Goal: Information Seeking & Learning: Learn about a topic

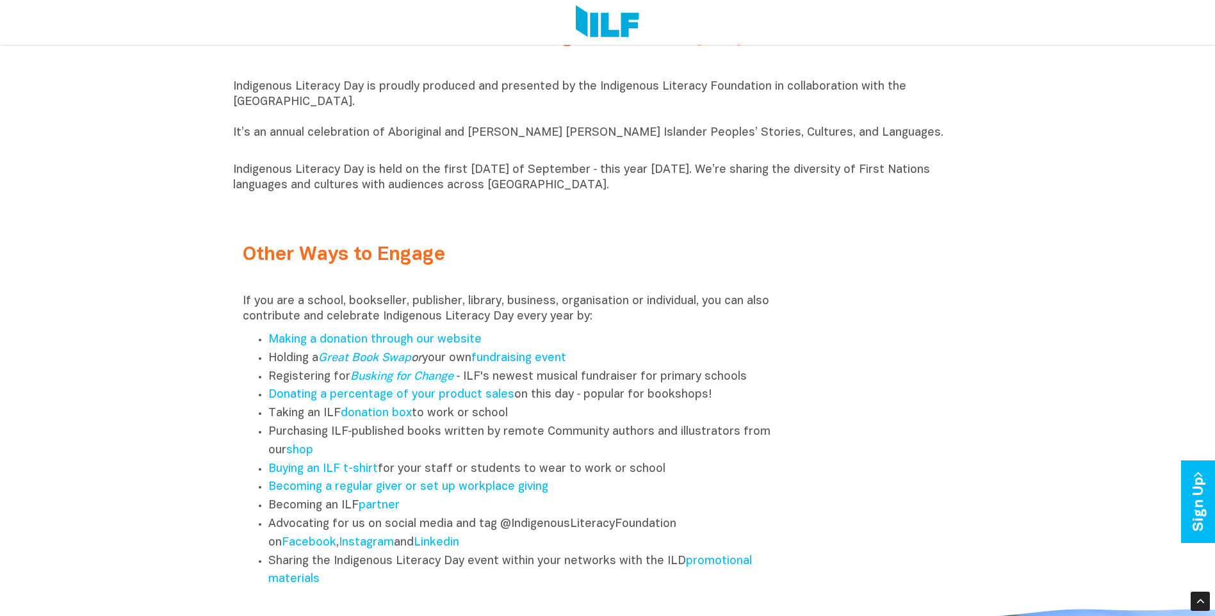
scroll to position [1794, 0]
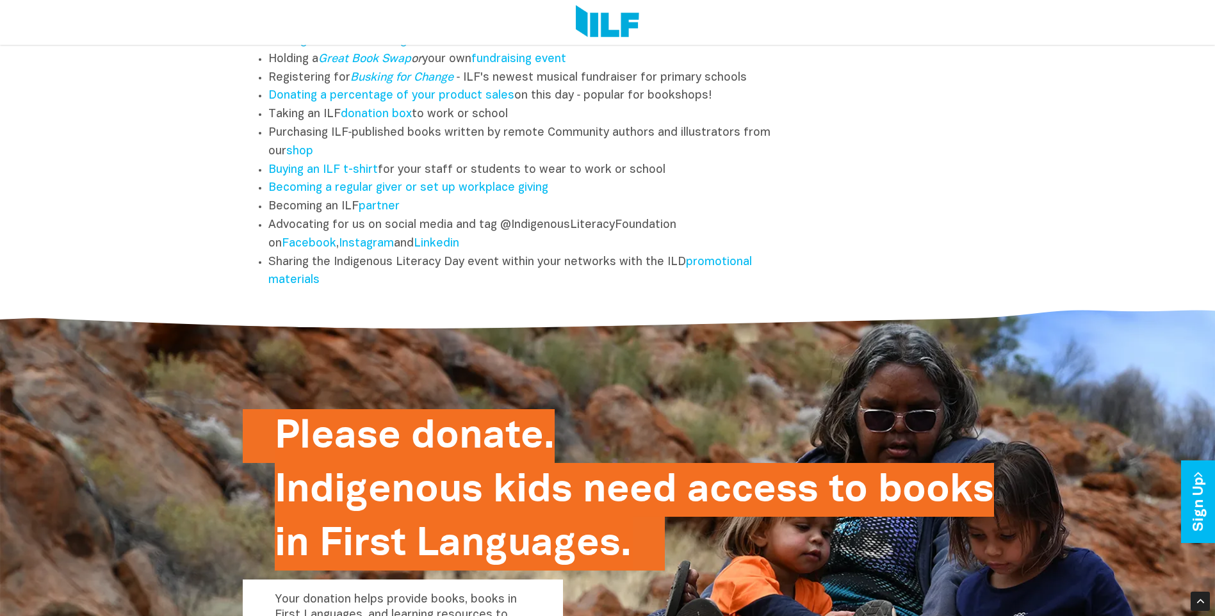
click at [741, 372] on div "Please donate. Indigenous kids need access to books in First Languages. Your do…" at bounding box center [608, 459] width 730 height 307
click at [308, 249] on link "Facebook" at bounding box center [309, 243] width 54 height 11
click at [441, 247] on link "Linkedin" at bounding box center [436, 243] width 45 height 11
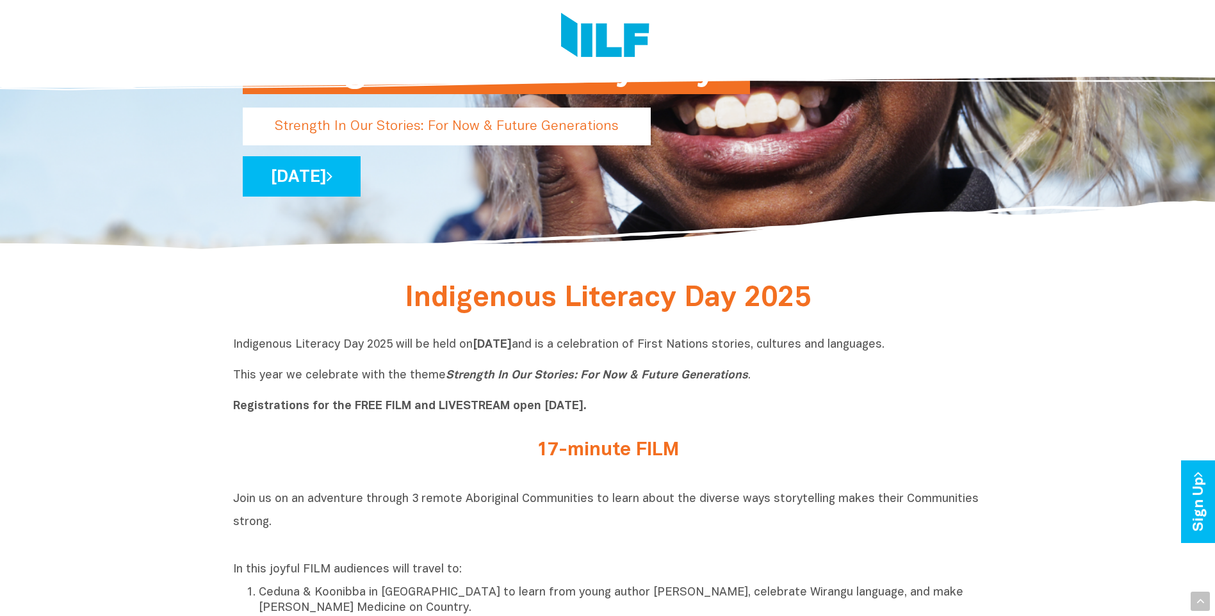
scroll to position [0, 0]
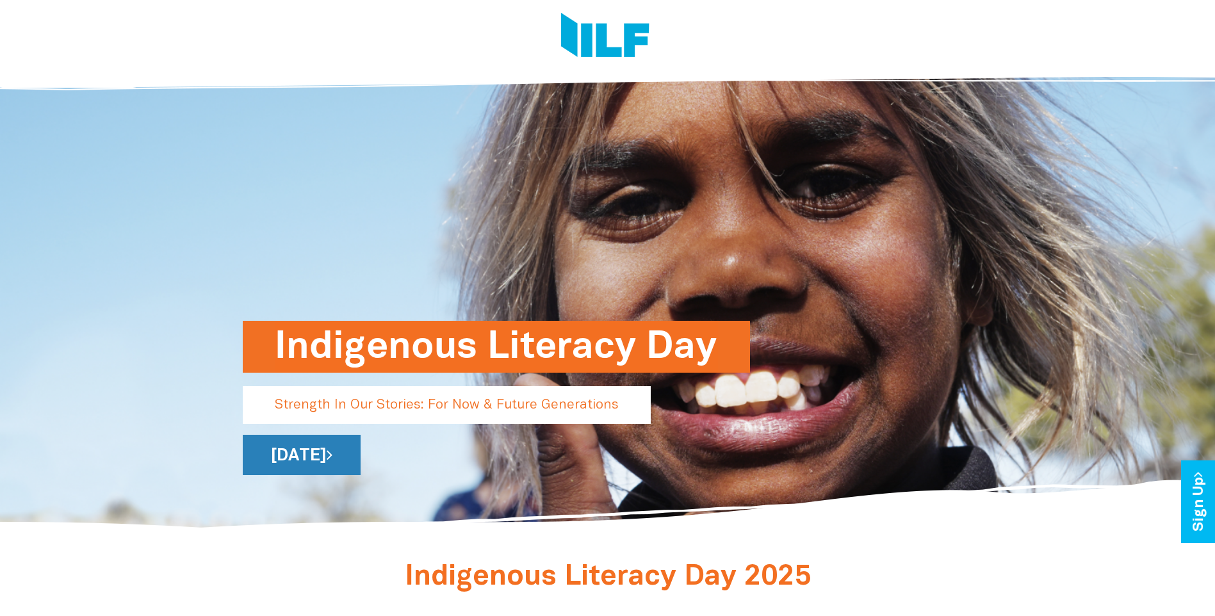
click at [361, 453] on link "[DATE]" at bounding box center [302, 455] width 118 height 40
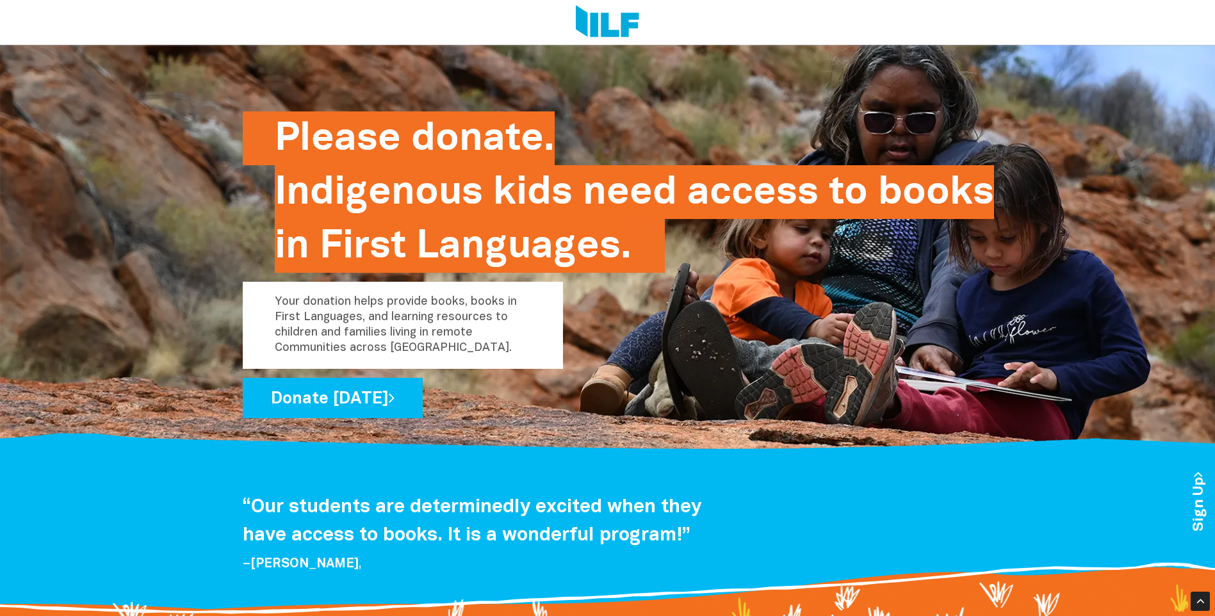
scroll to position [2093, 0]
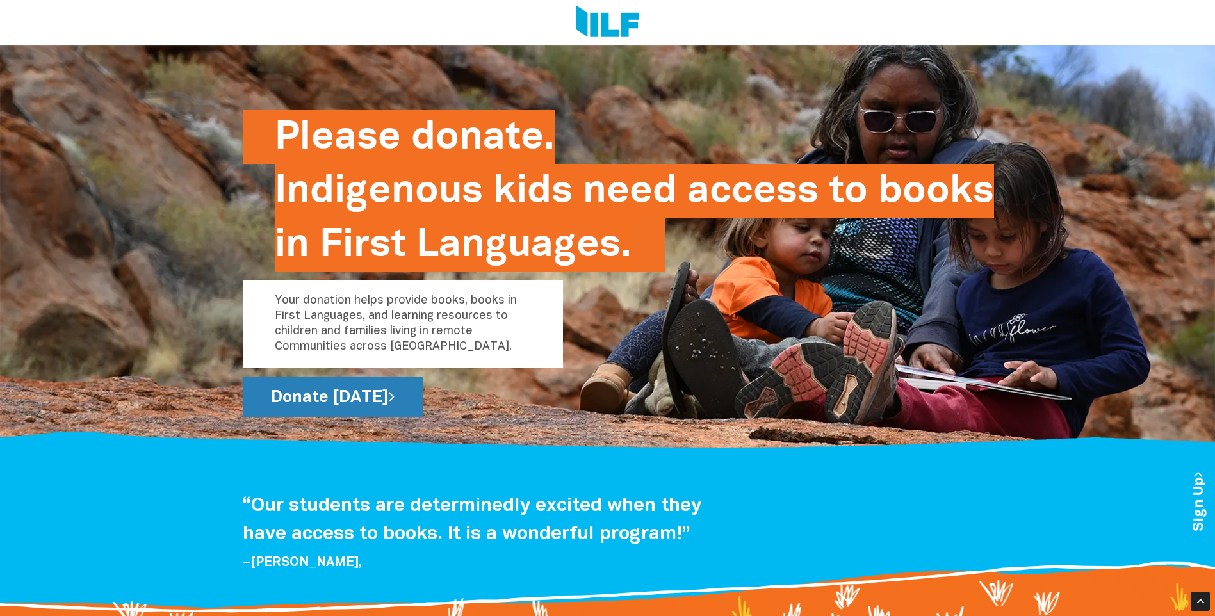
click at [406, 403] on link "Donate [DATE]" at bounding box center [333, 397] width 180 height 40
click at [404, 343] on p "Your donation helps provide books, books in First Languages, and learning resou…" at bounding box center [403, 324] width 320 height 87
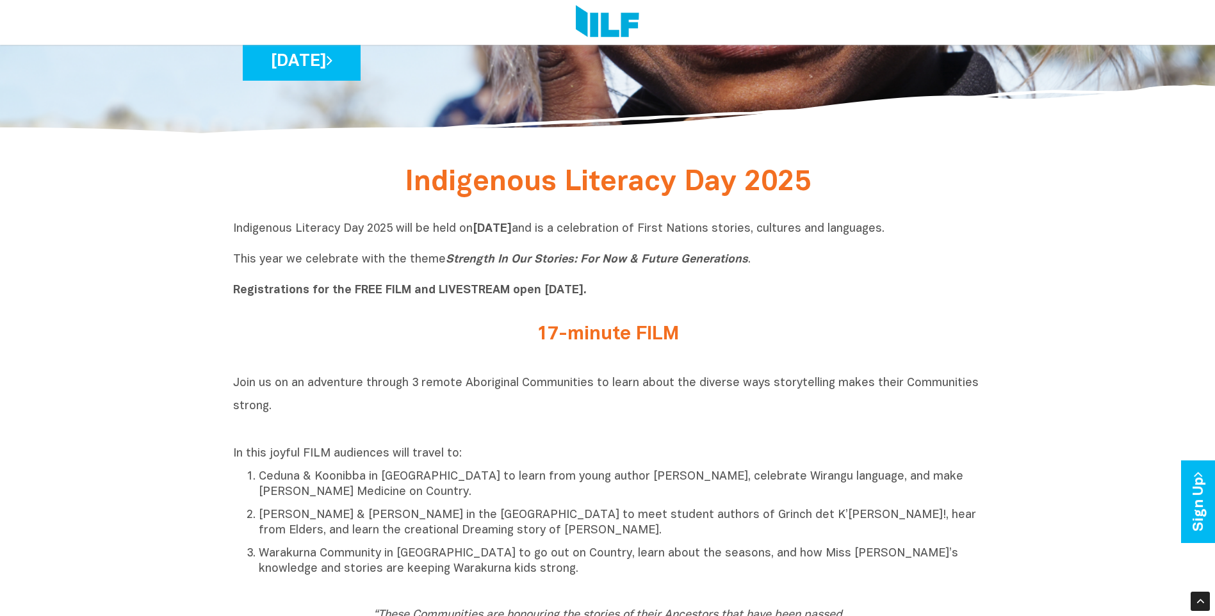
scroll to position [0, 0]
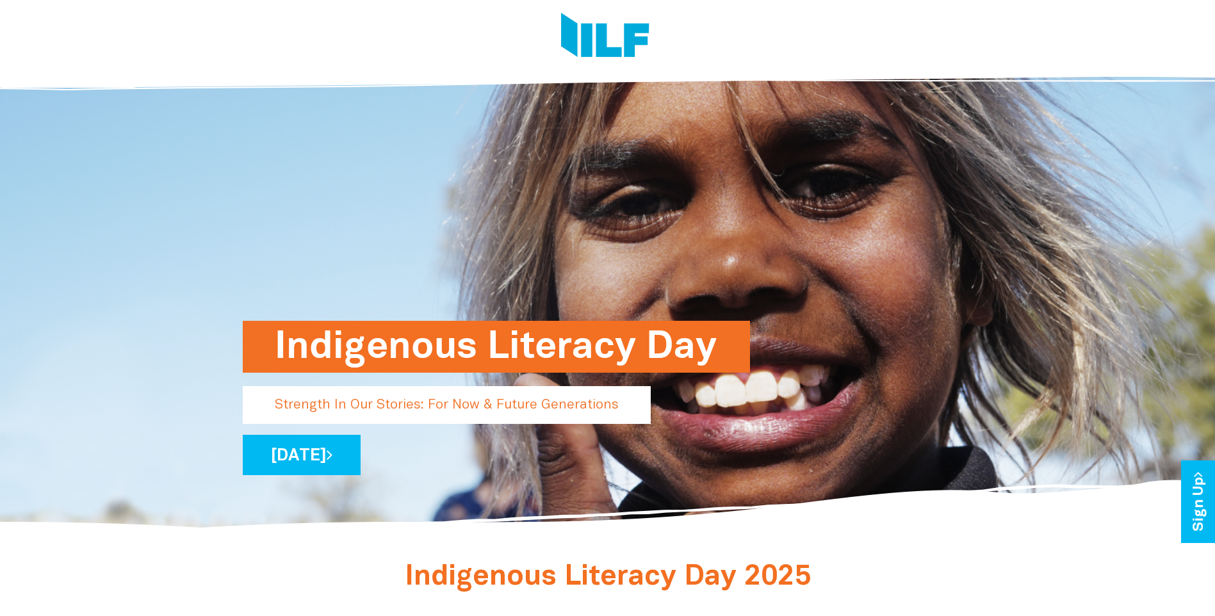
drag, startPoint x: 268, startPoint y: 406, endPoint x: 572, endPoint y: 404, distance: 303.1
click at [570, 402] on p "Strength In Our Stories: For Now & Future Generations" at bounding box center [447, 405] width 408 height 38
drag, startPoint x: 617, startPoint y: 405, endPoint x: 309, endPoint y: 413, distance: 308.3
click at [309, 411] on p "Strength In Our Stories: For Now & Future Generations" at bounding box center [447, 405] width 408 height 38
click at [313, 411] on p "Strength In Our Stories: For Now & Future Generations" at bounding box center [447, 405] width 408 height 38
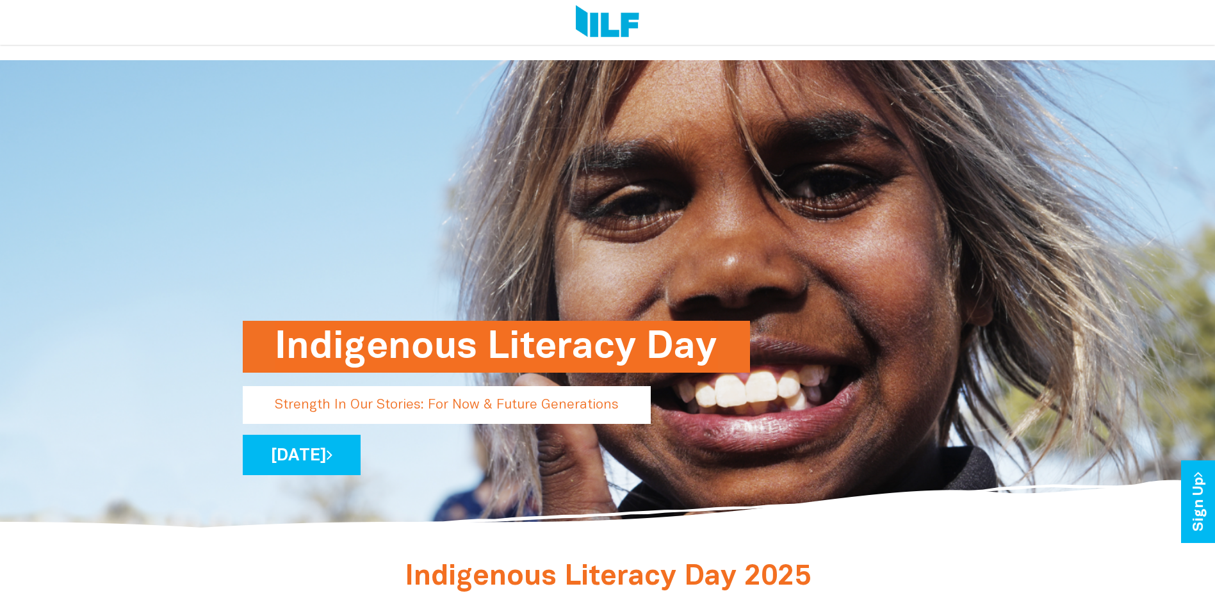
scroll to position [299, 0]
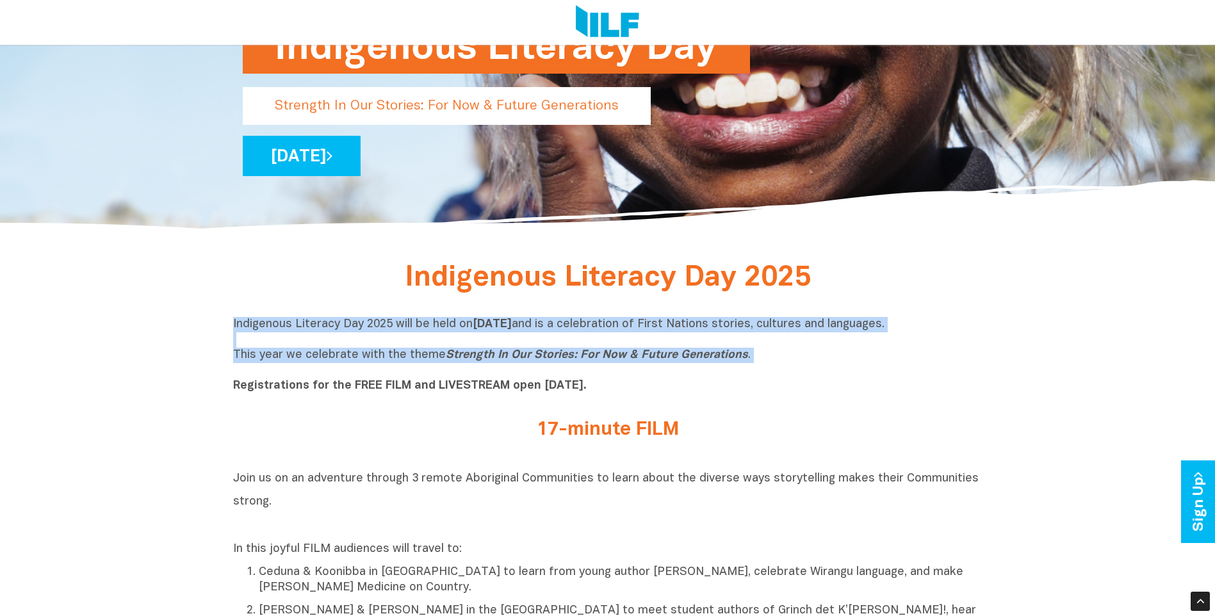
drag, startPoint x: 231, startPoint y: 326, endPoint x: 746, endPoint y: 368, distance: 516.2
copy p "Indigenous Literacy Day 2025 will be held [DATE][DATE] and is a celebration of …"
